Goal: Task Accomplishment & Management: Manage account settings

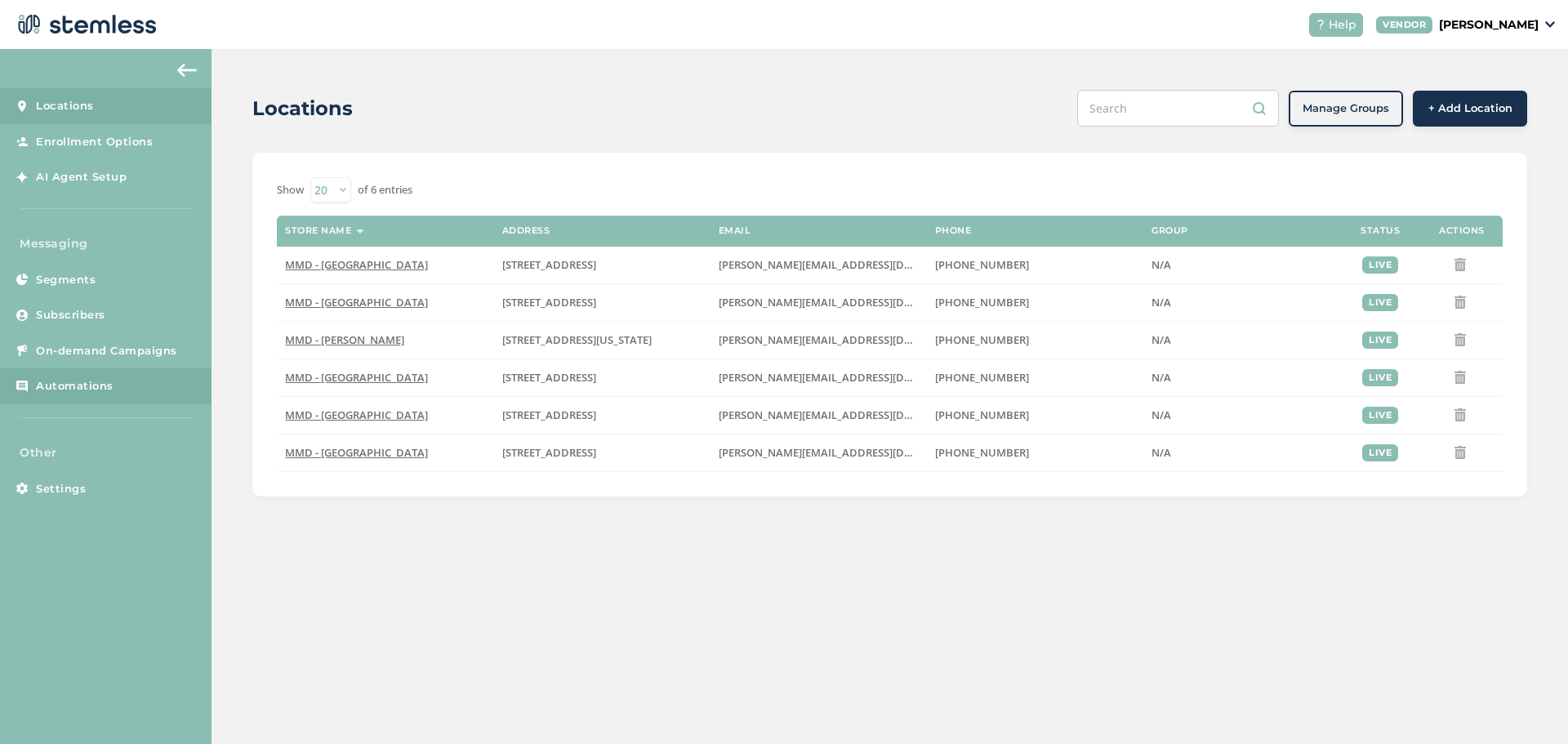
click at [74, 377] on link "Automations" at bounding box center [106, 386] width 211 height 36
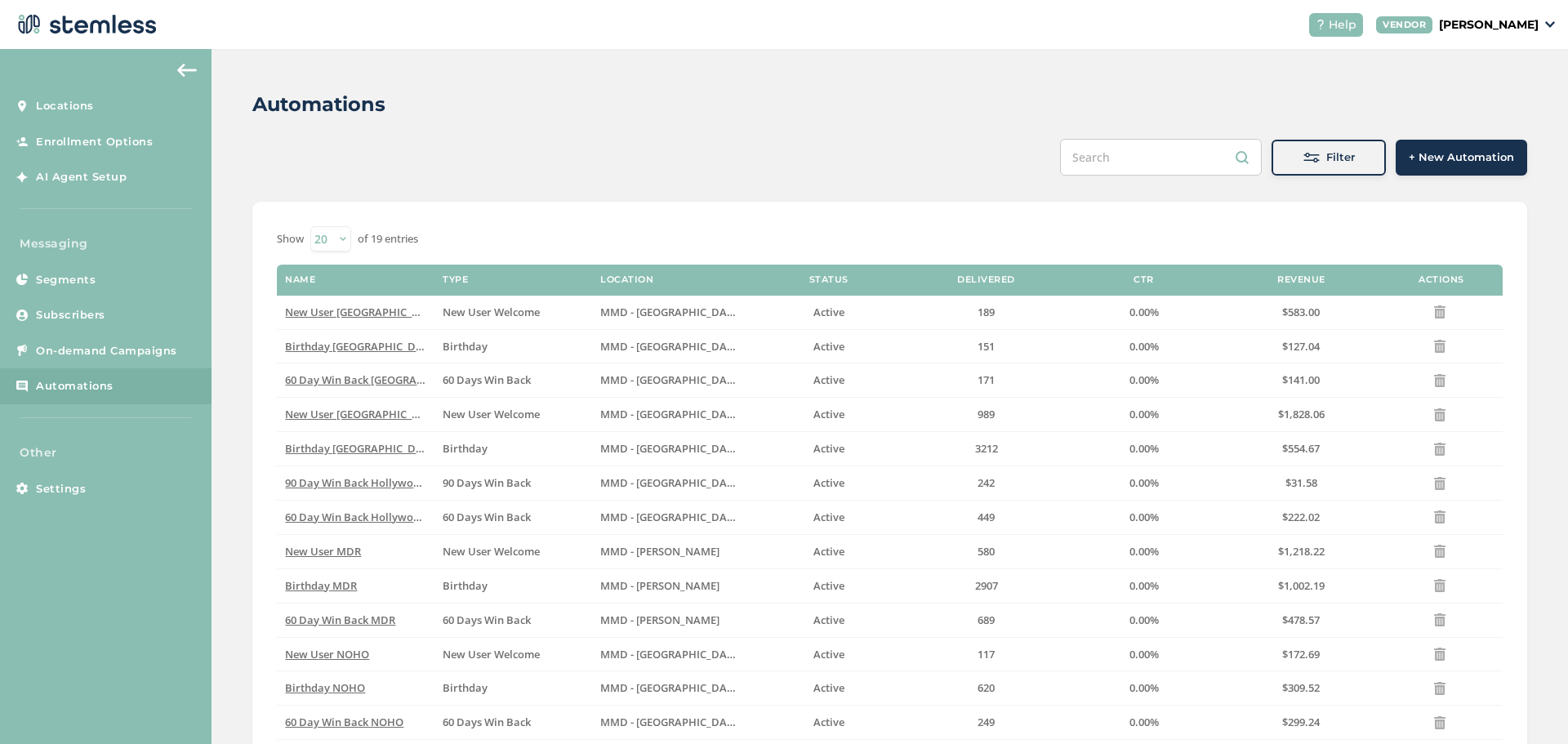
click at [252, 389] on div "Automations Filter + New Automation Show 20 50 100 of 19 entries Name Type Loca…" at bounding box center [889, 530] width 1357 height 962
click at [253, 374] on div "Show 20 50 100 of 19 entries Name Type Location Status Delivered CTR Revenue Ac…" at bounding box center [890, 586] width 1275 height 769
click at [342, 314] on span "New User [GEOGRAPHIC_DATA]" at bounding box center [364, 312] width 158 height 15
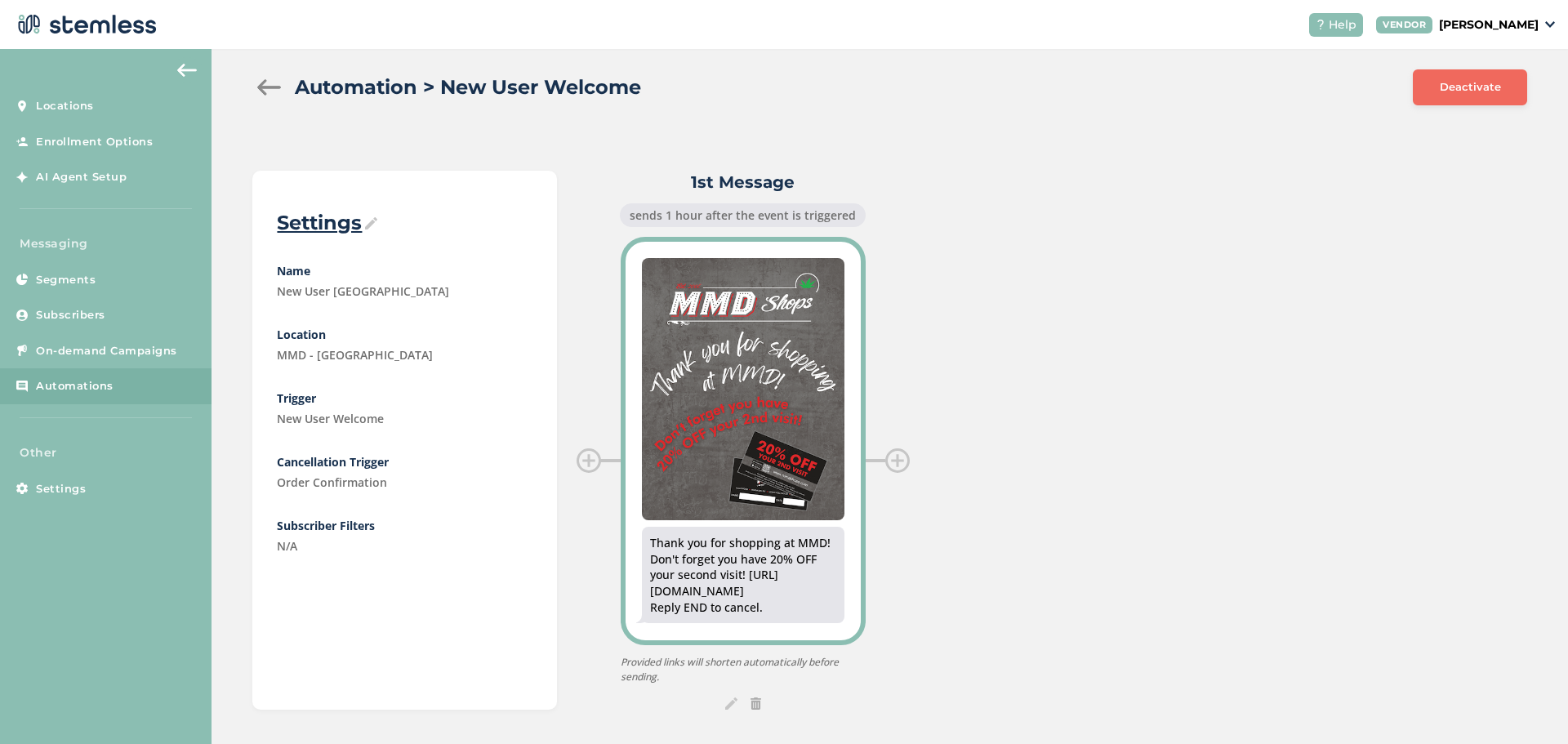
scroll to position [27, 0]
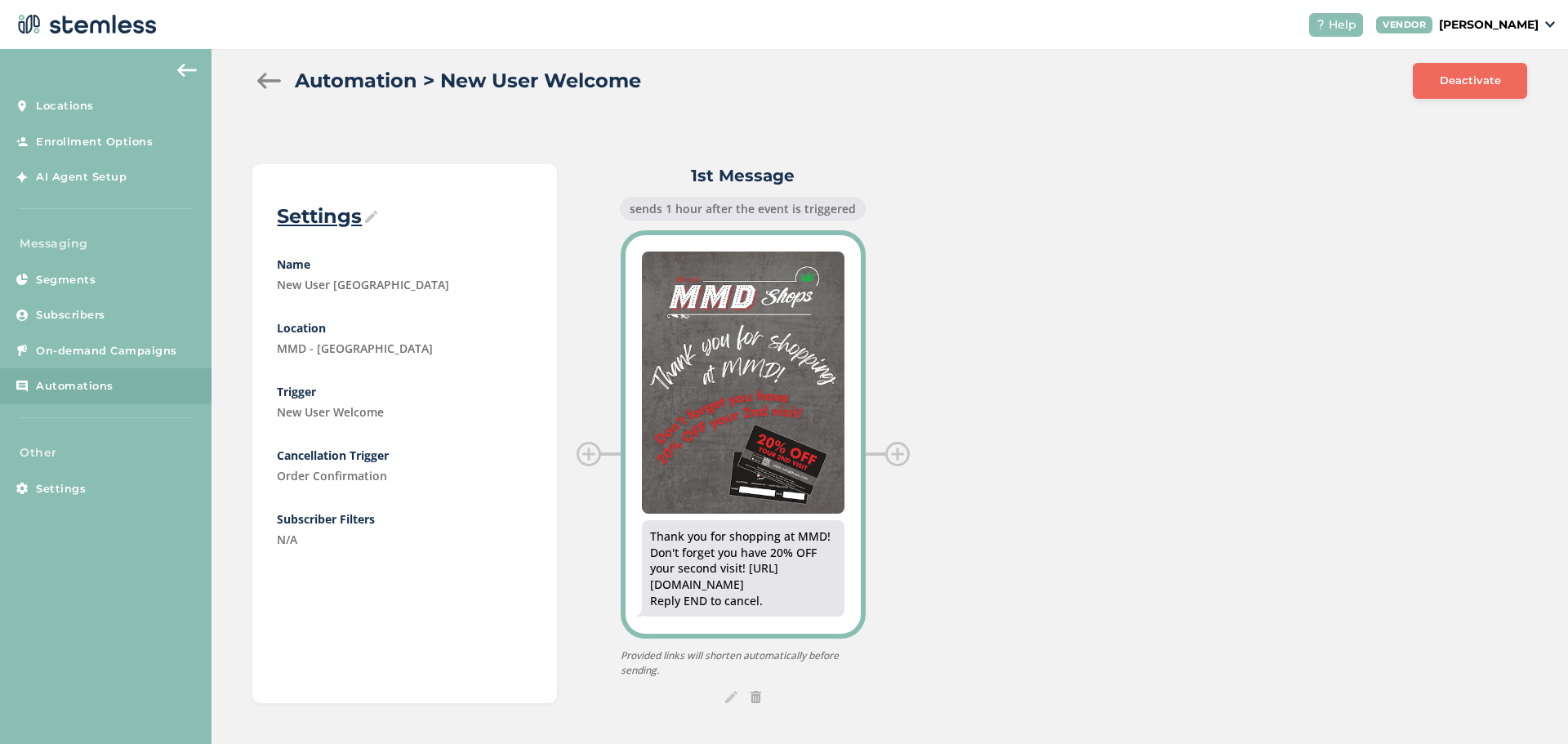
click at [674, 243] on div "Thank you for shopping at MMD! Don't forget you have 20% OFF your second visit!…" at bounding box center [744, 434] width 236 height 398
click at [700, 296] on img at bounding box center [744, 383] width 203 height 262
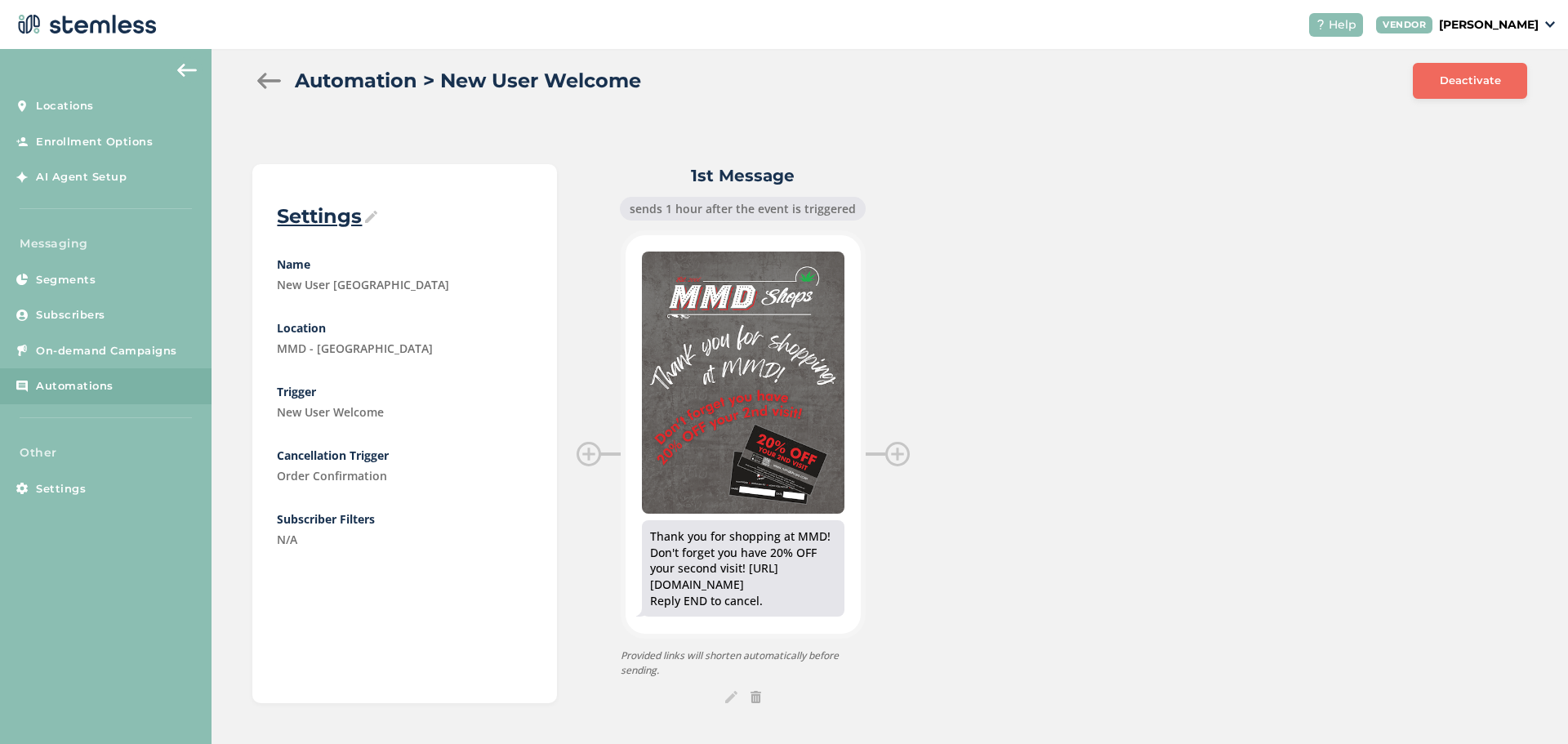
click at [269, 80] on div at bounding box center [269, 81] width 33 height 16
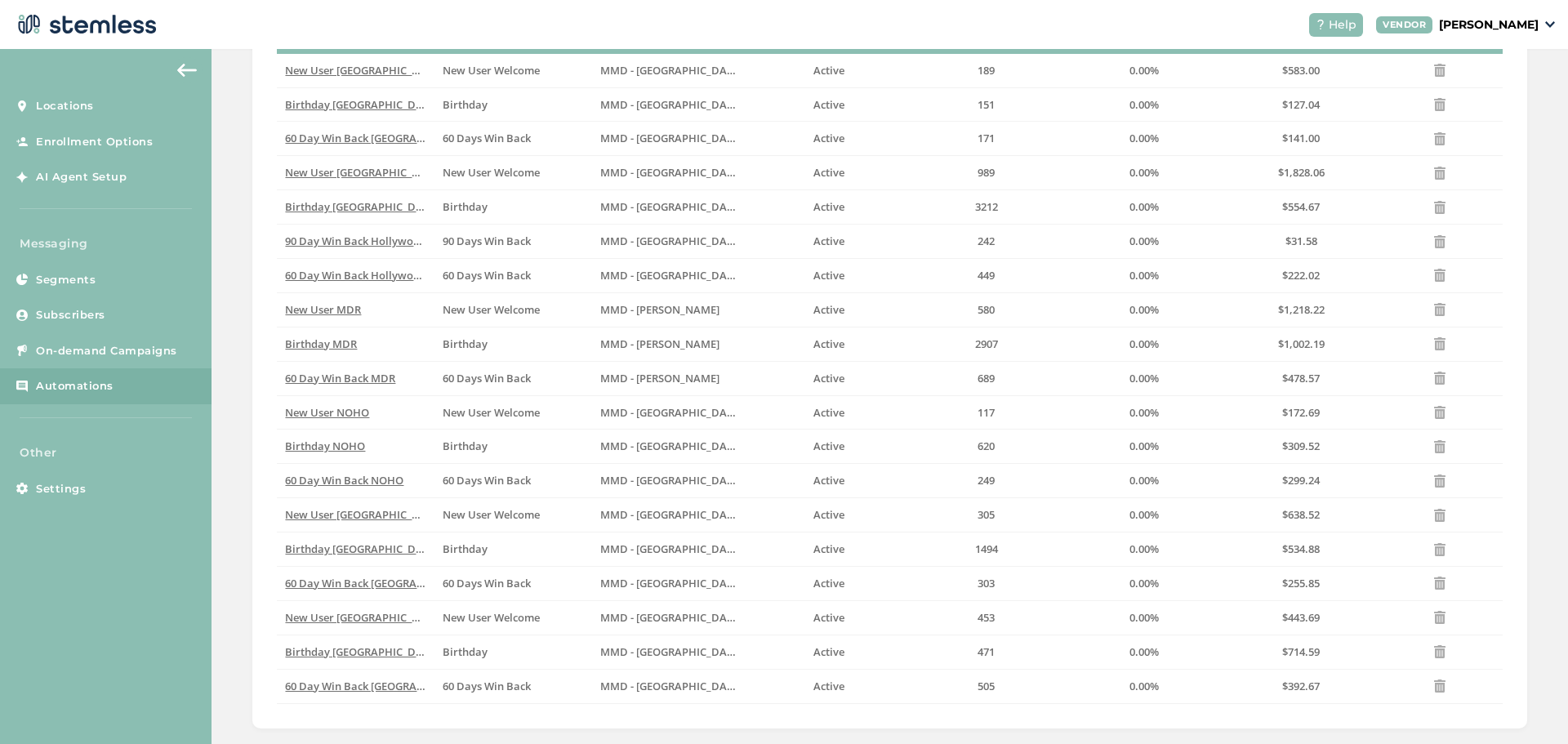
scroll to position [267, 0]
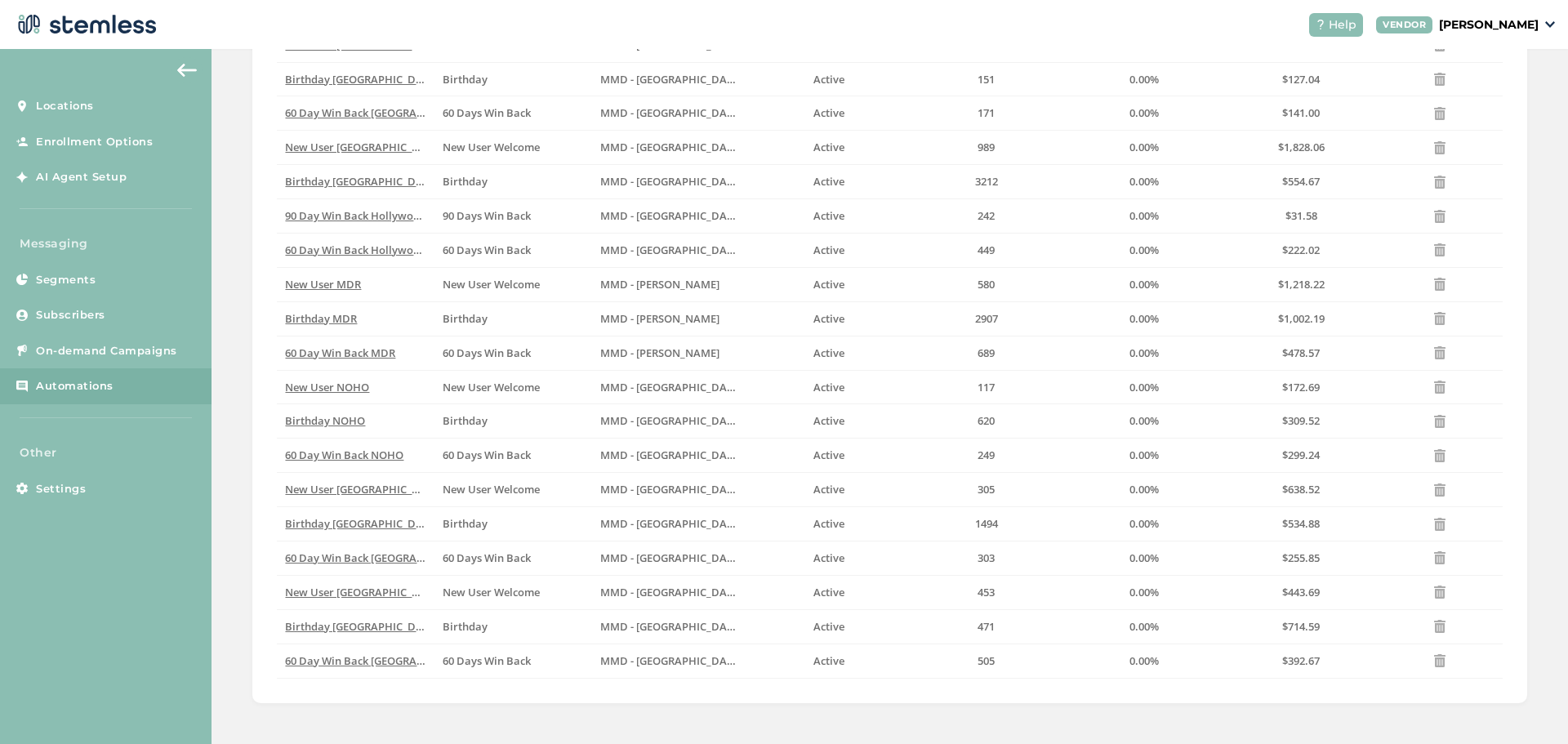
click at [238, 284] on div "Automations Filter + New Automation Show 20 50 100 of 19 entries Name Type Loca…" at bounding box center [889, 262] width 1357 height 962
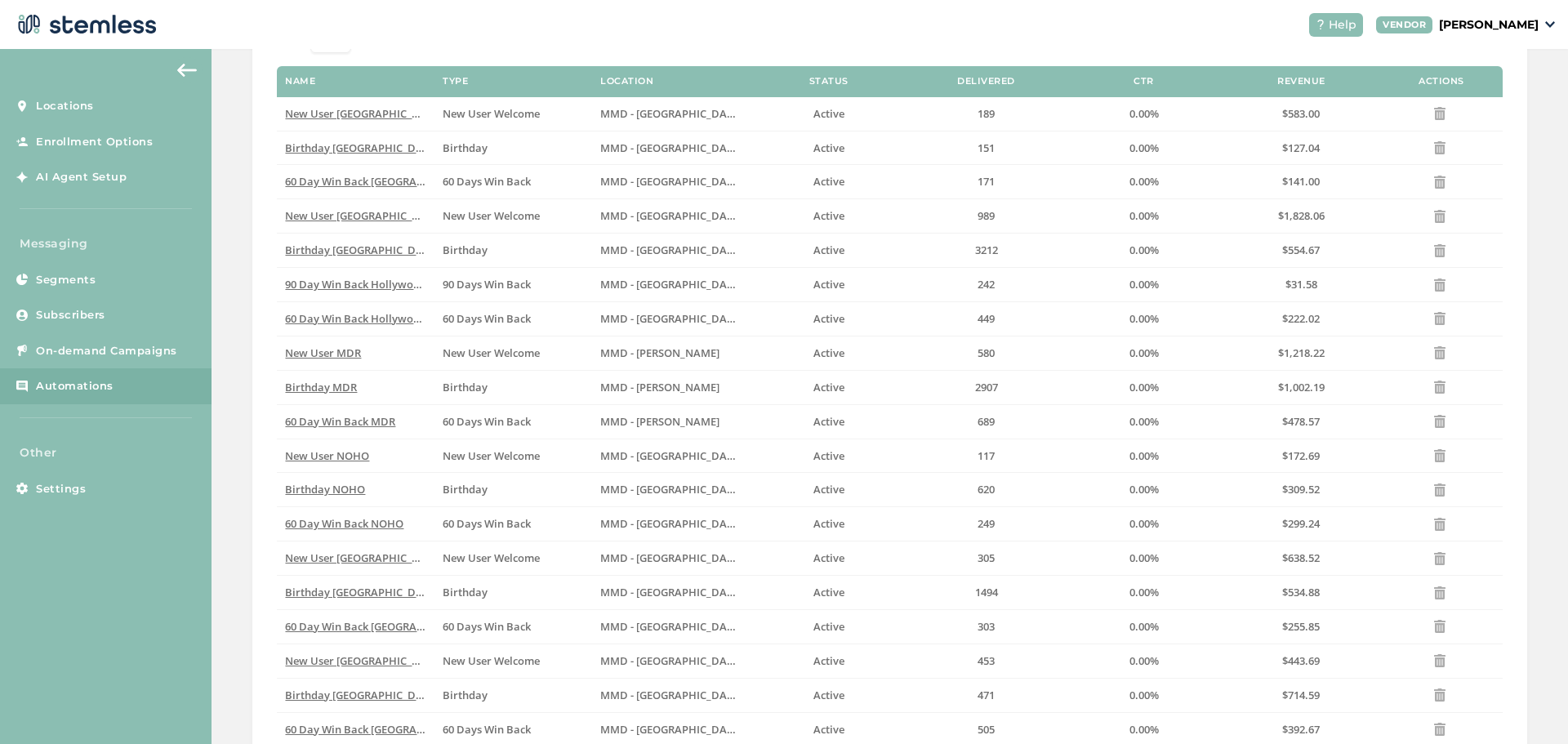
scroll to position [104, 0]
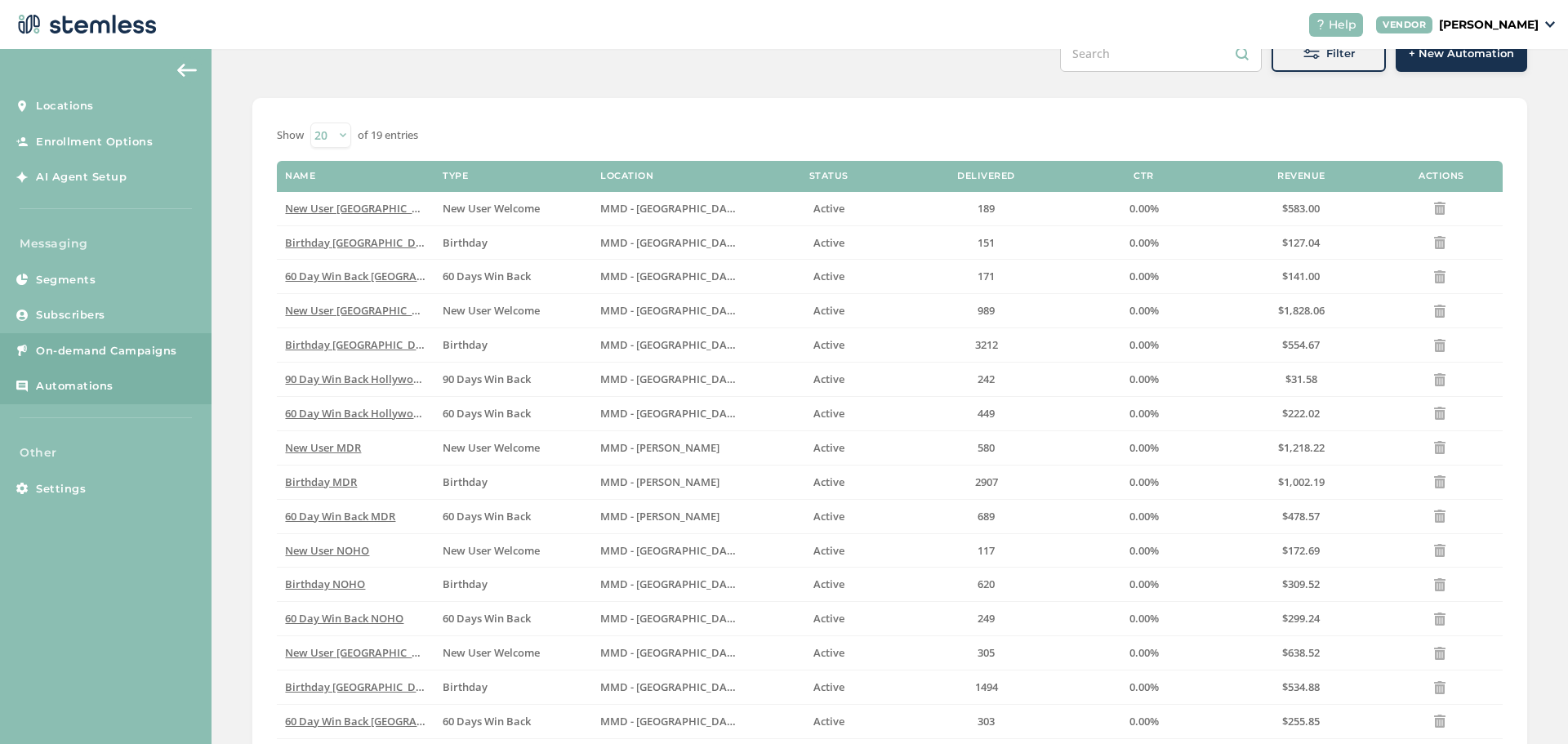
click at [121, 335] on link "On-demand Campaigns" at bounding box center [106, 352] width 211 height 36
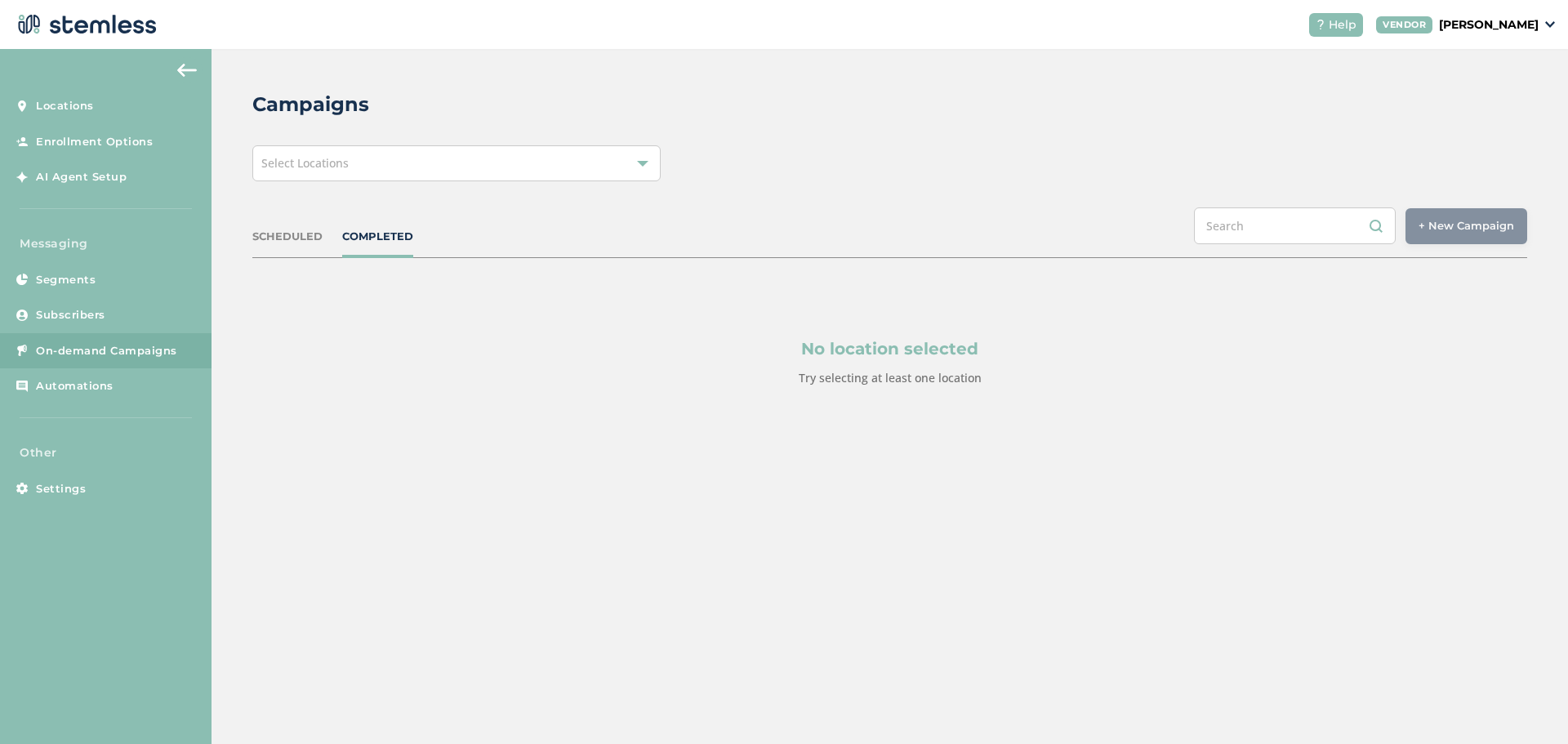
click at [500, 171] on div "Select Locations" at bounding box center [457, 164] width 409 height 36
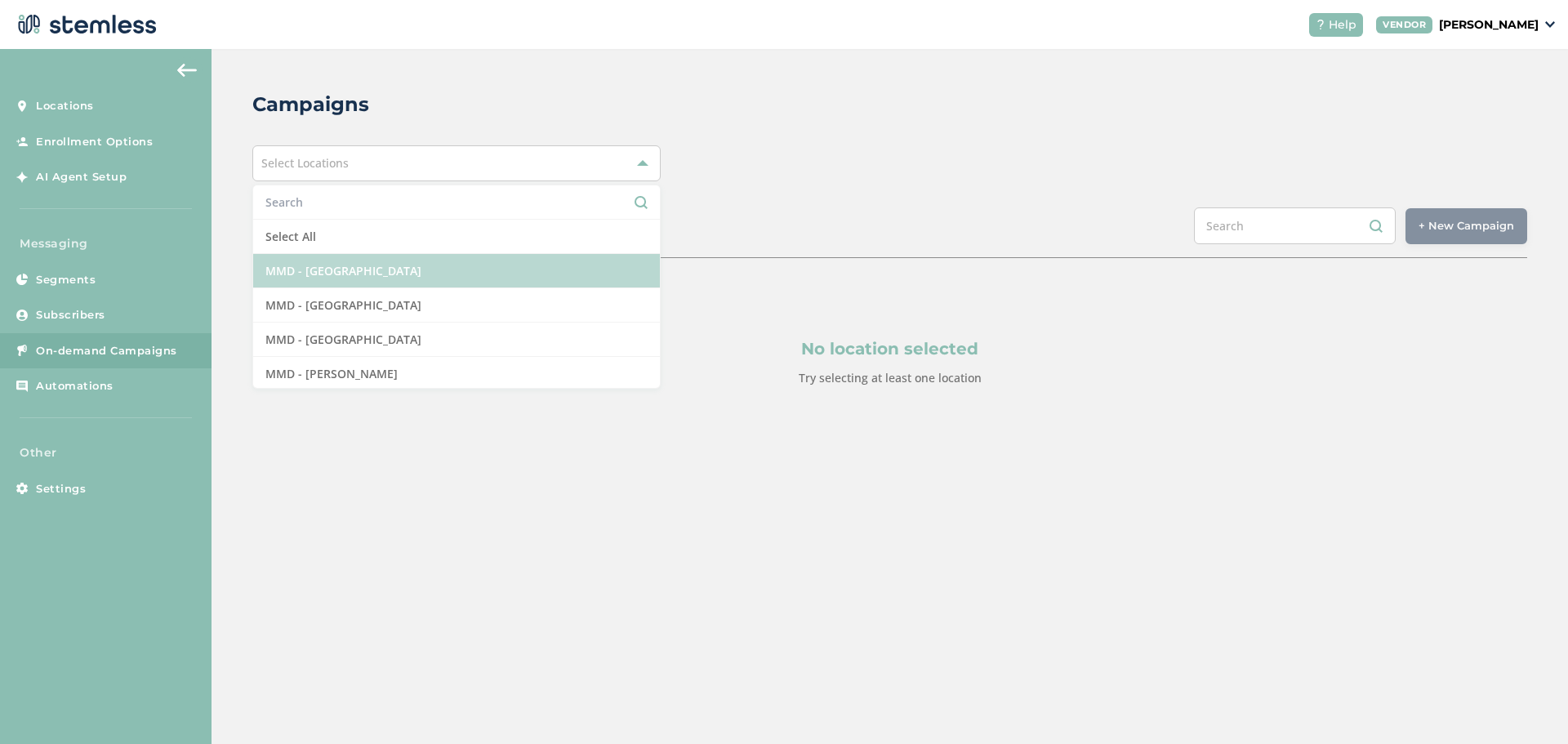
click at [373, 258] on li "MMD - [GEOGRAPHIC_DATA]" at bounding box center [456, 271] width 407 height 35
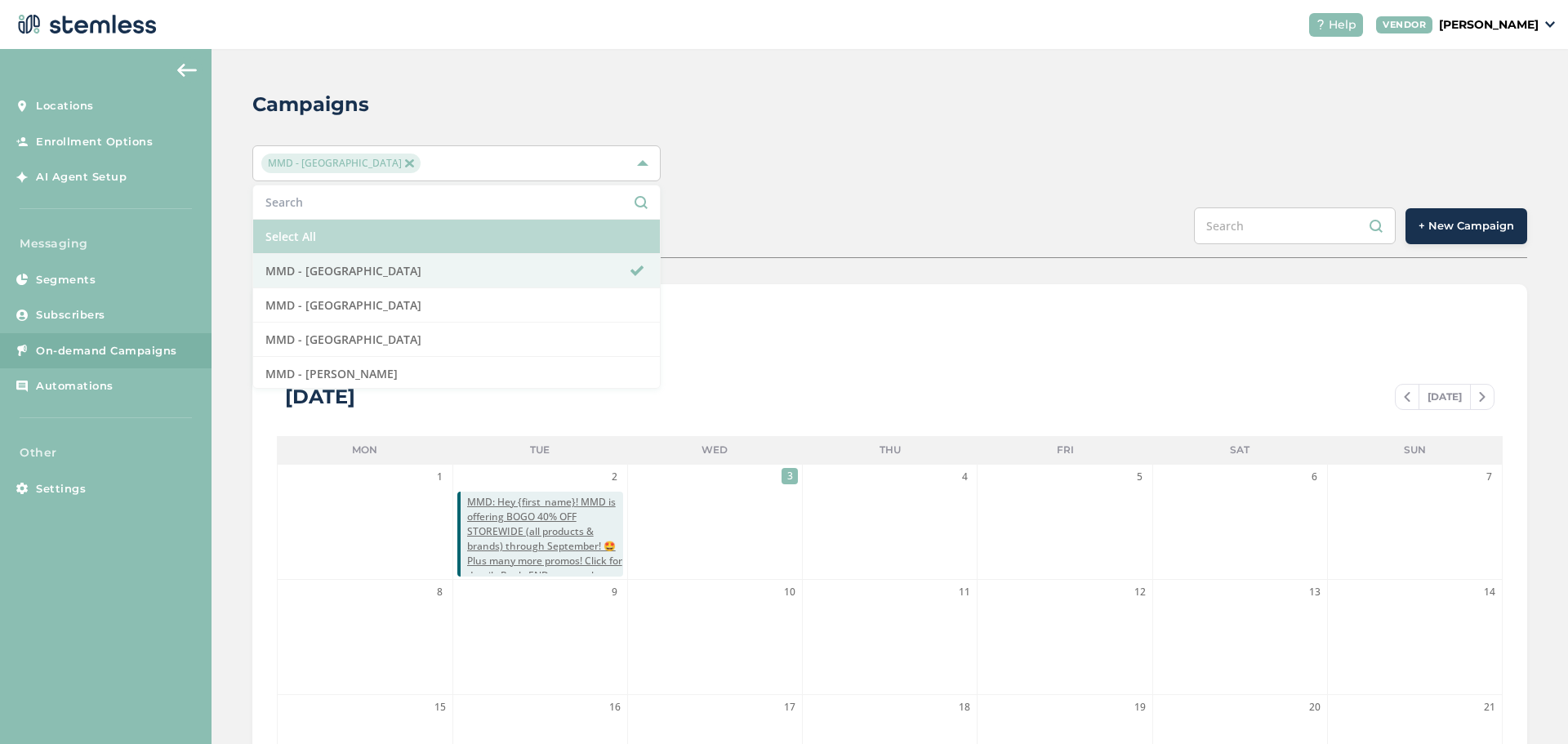
click at [584, 229] on li "Select All" at bounding box center [456, 237] width 407 height 35
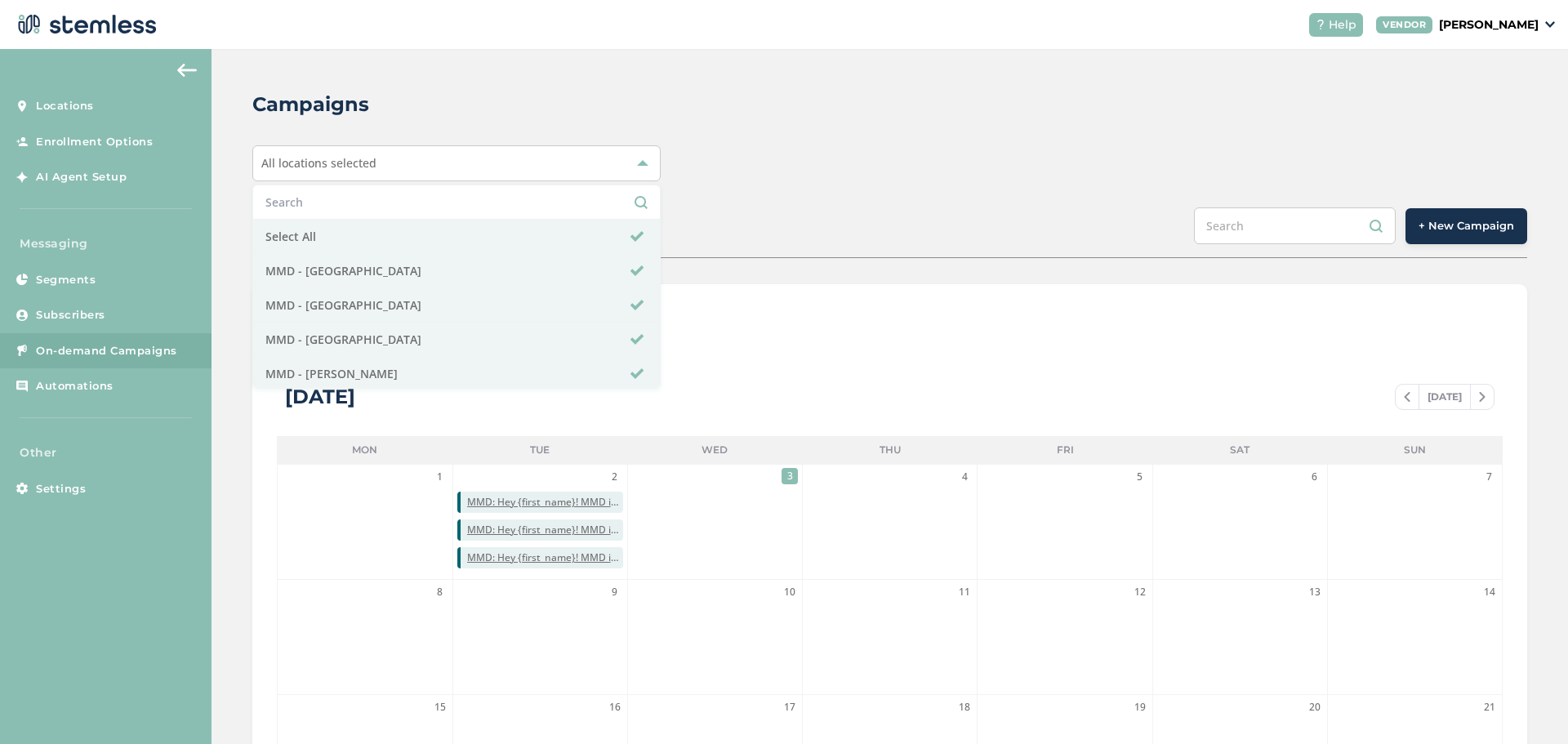
click at [775, 206] on div "Campaigns All locations selected Select All MMD - [GEOGRAPHIC_DATA] MMD - [GEOG…" at bounding box center [889, 578] width 1357 height 1058
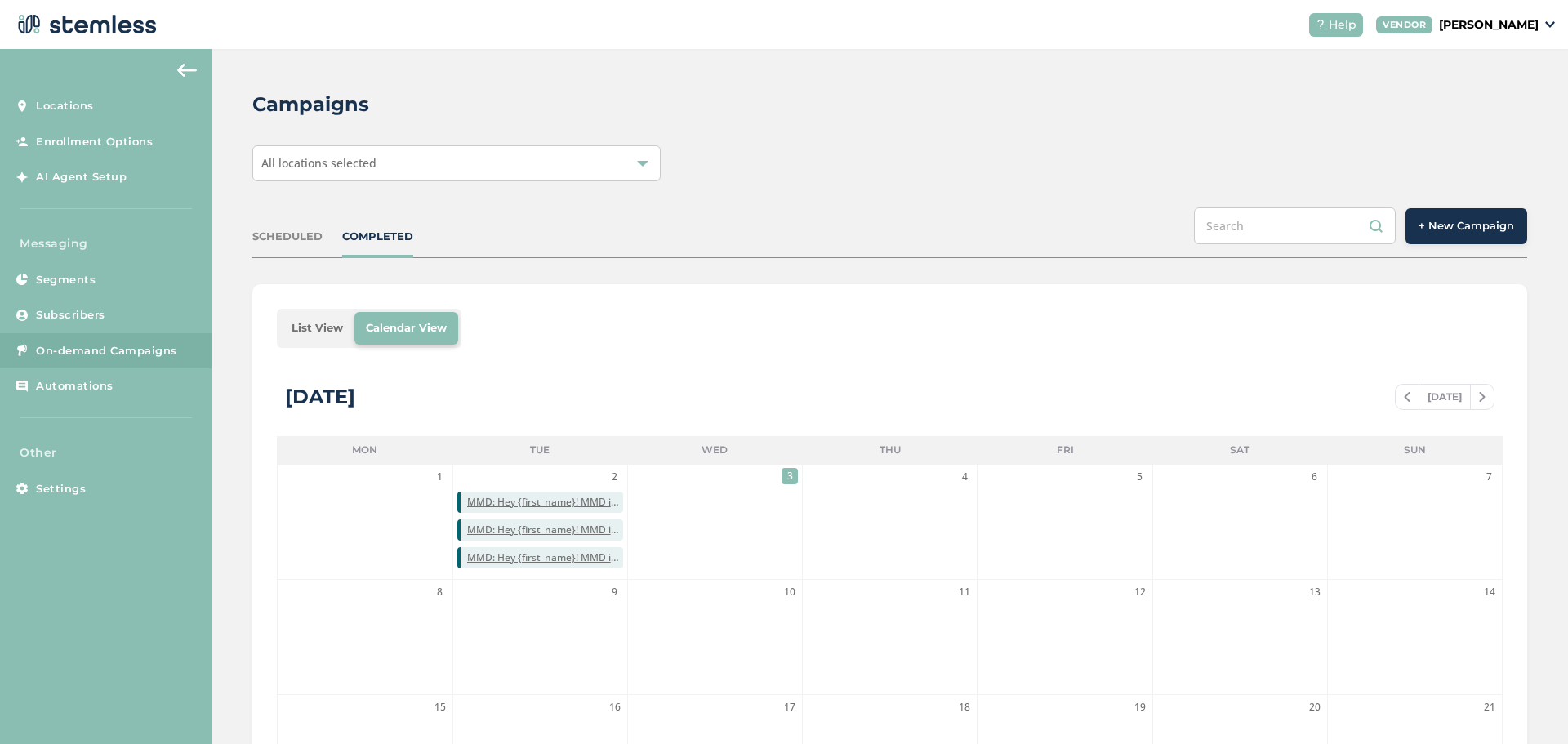
click at [324, 334] on li "List View" at bounding box center [318, 328] width 74 height 33
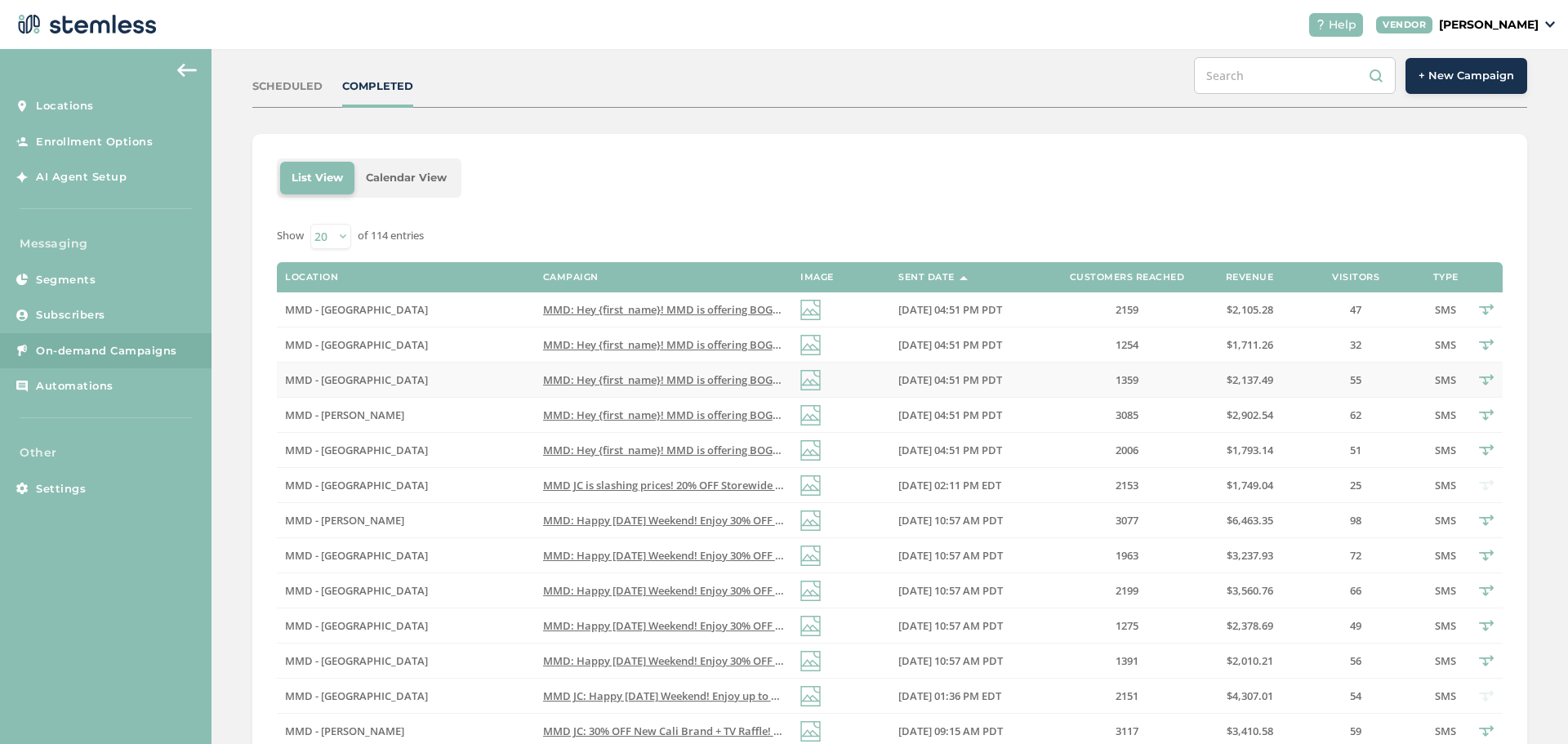
scroll to position [245, 0]
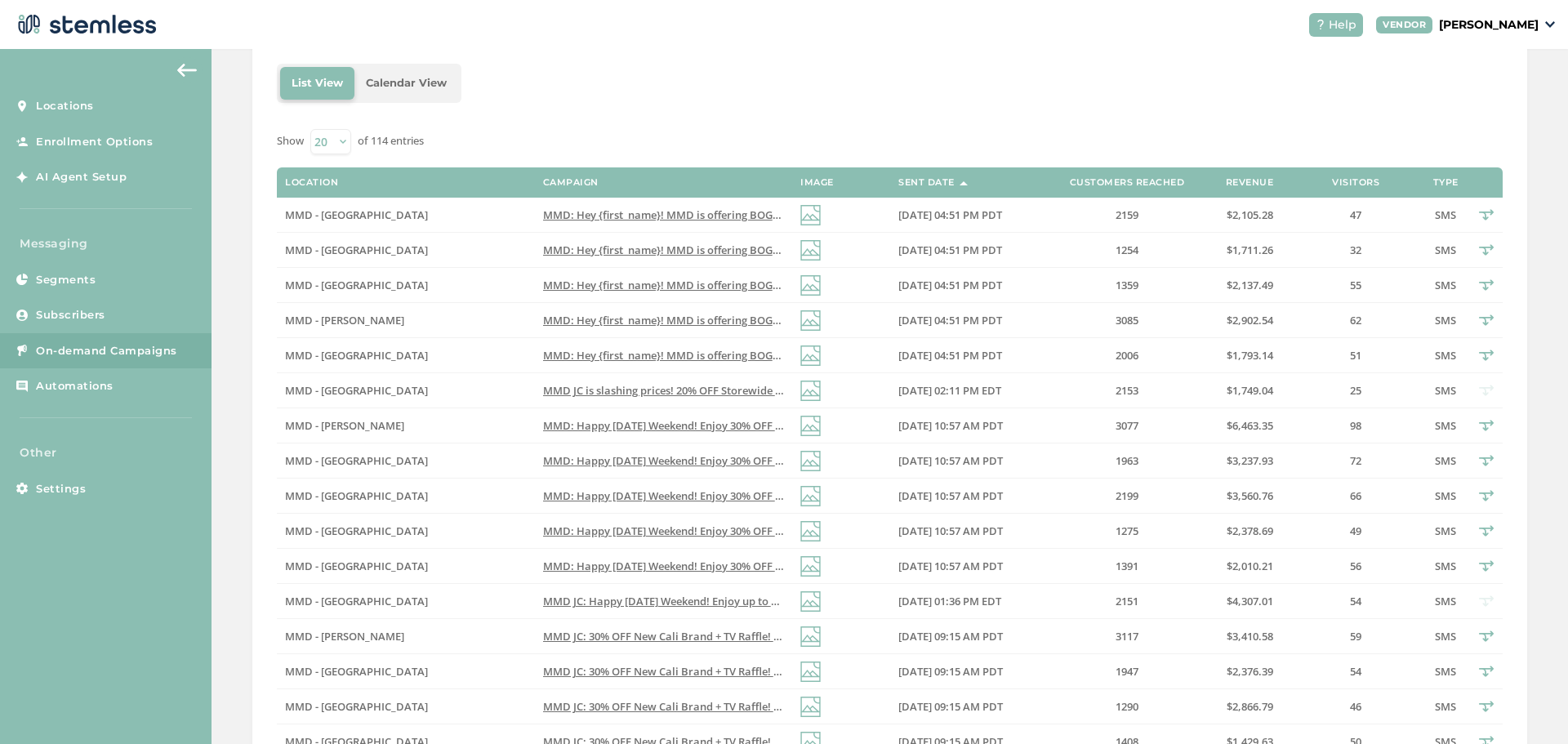
click at [415, 87] on li "Calendar View" at bounding box center [406, 83] width 104 height 33
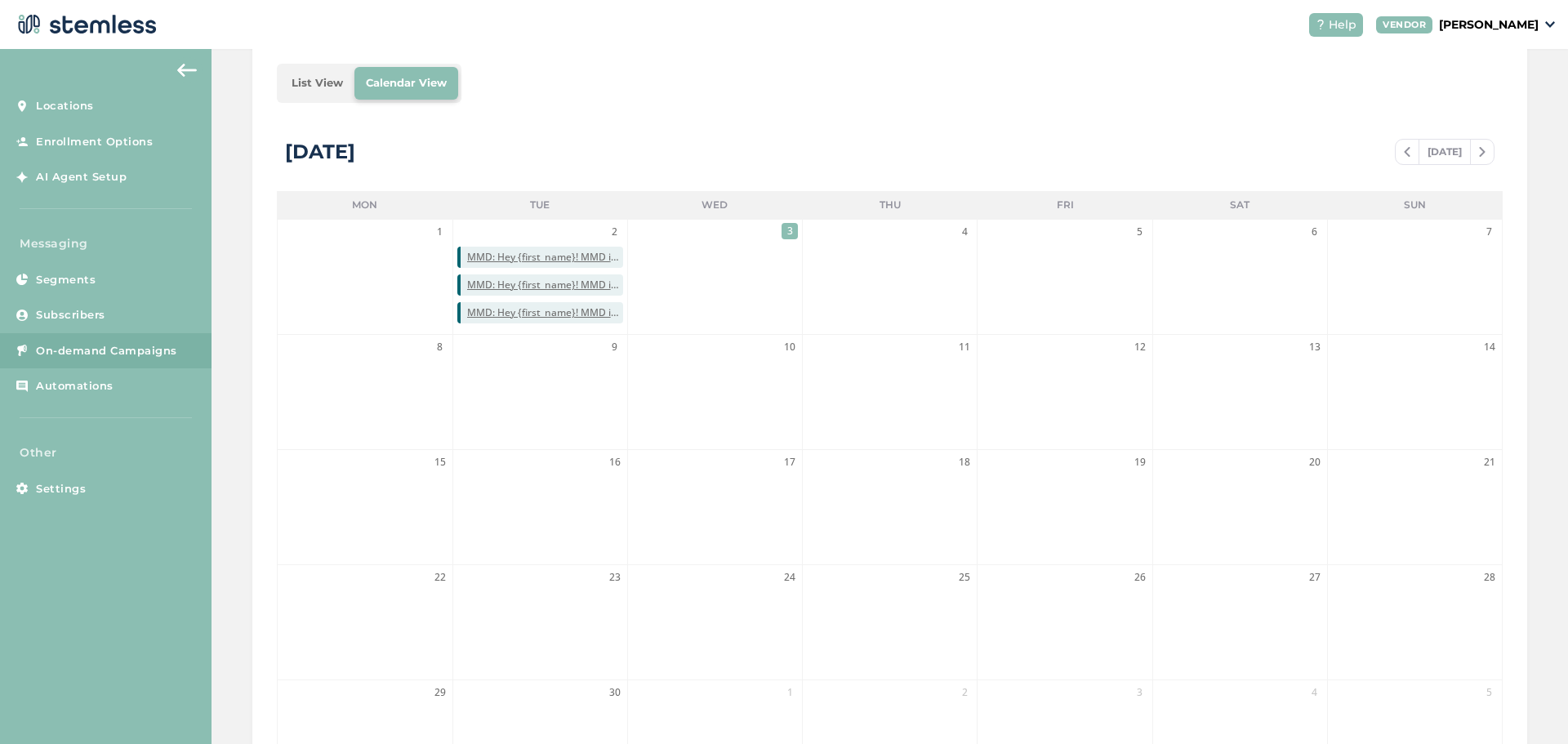
click at [319, 88] on li "List View" at bounding box center [318, 83] width 74 height 33
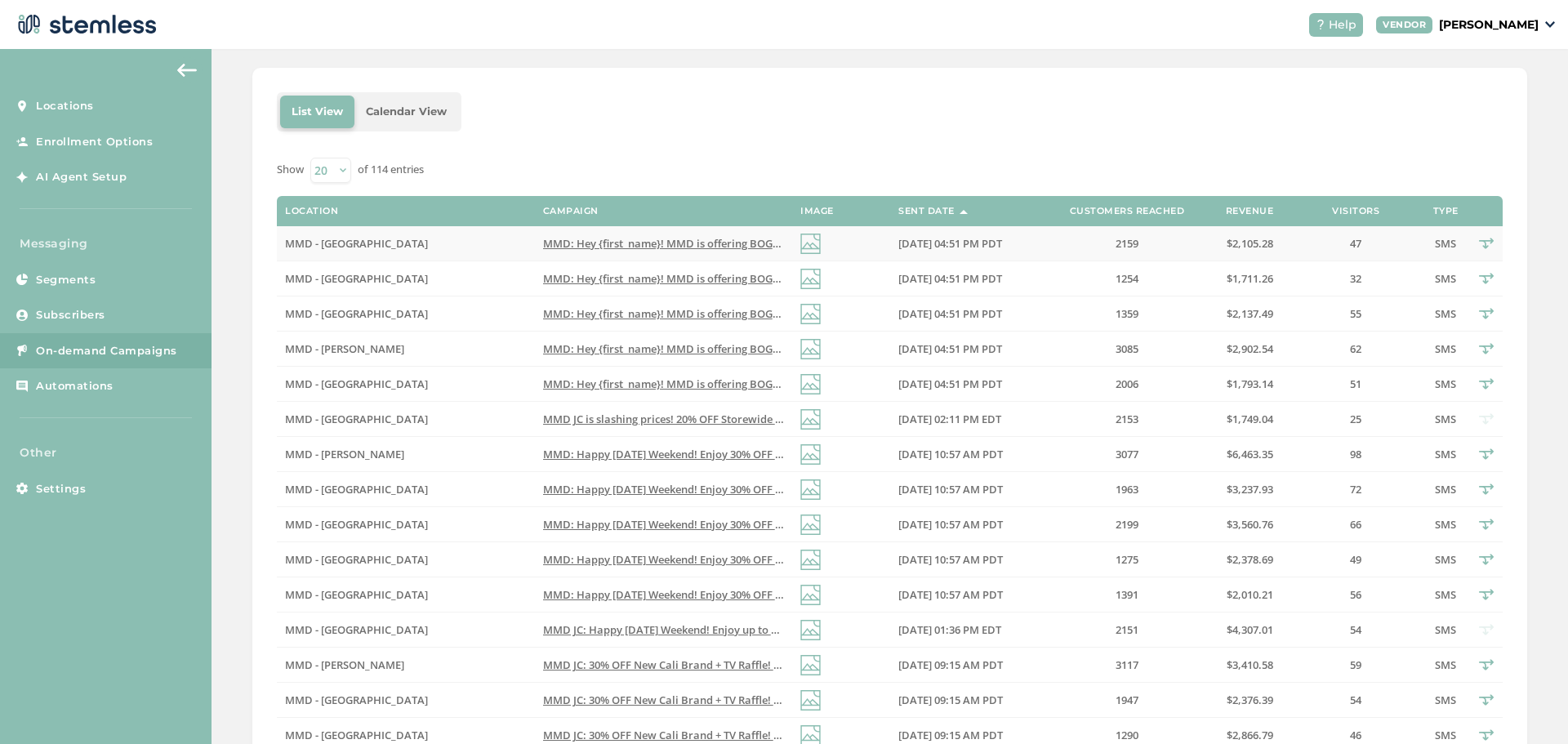
scroll to position [81, 0]
